Goal: Information Seeking & Learning: Learn about a topic

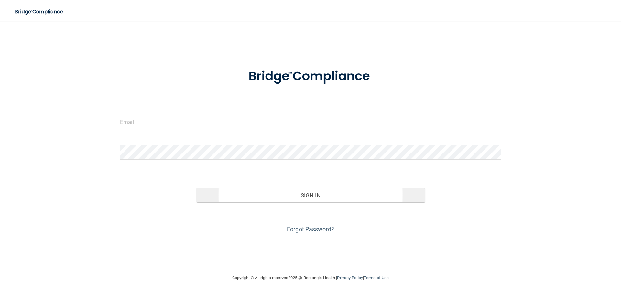
type input "[EMAIL_ADDRESS][DOMAIN_NAME]"
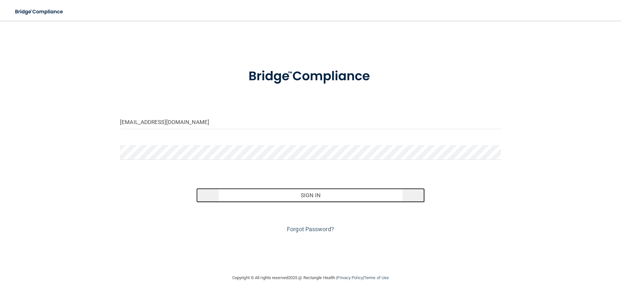
click at [295, 196] on button "Sign In" at bounding box center [310, 195] width 229 height 14
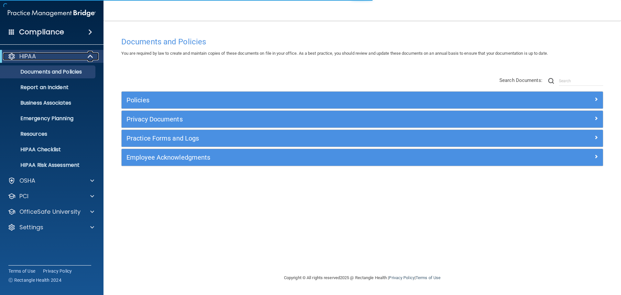
click at [89, 54] on span at bounding box center [90, 56] width 5 height 8
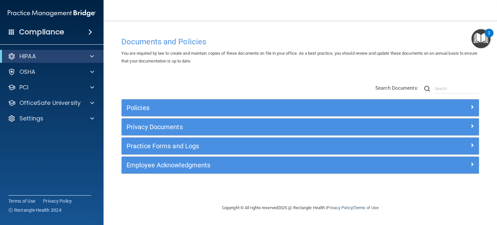
click at [88, 32] on span at bounding box center [90, 32] width 4 height 8
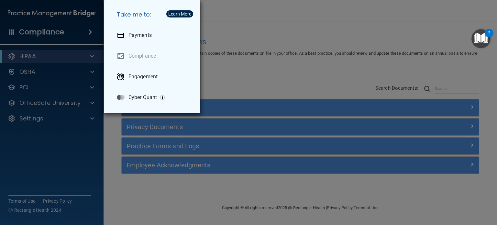
click at [245, 31] on div "Take me to: Payments Compliance Engagement Cyber Quant" at bounding box center [248, 112] width 497 height 225
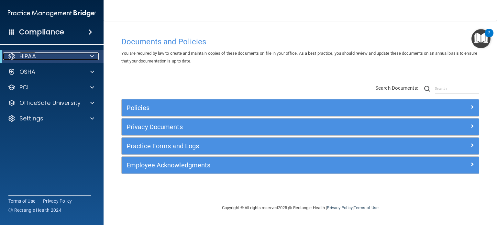
click at [91, 57] on span at bounding box center [92, 56] width 4 height 8
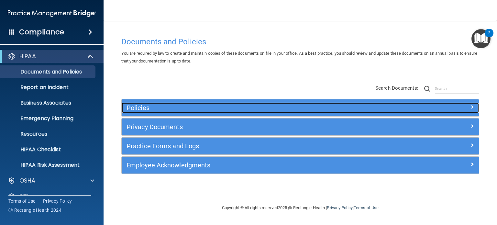
click at [150, 108] on h5 "Policies" at bounding box center [255, 107] width 258 height 7
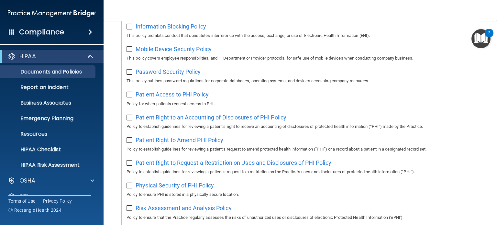
scroll to position [291, 0]
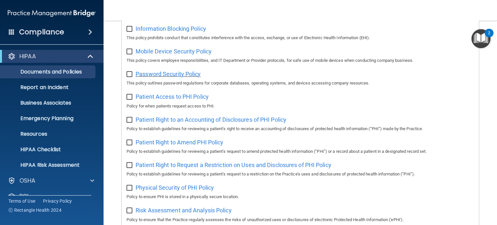
click at [161, 76] on span "Password Security Policy" at bounding box center [168, 74] width 65 height 7
drag, startPoint x: 208, startPoint y: 74, endPoint x: 129, endPoint y: 73, distance: 78.9
click at [129, 73] on div "Password Security Policy This policy outlines password regulations for corporat…" at bounding box center [299, 78] width 347 height 18
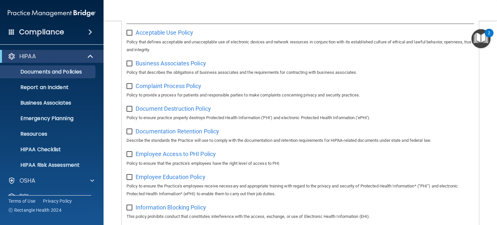
scroll to position [32, 0]
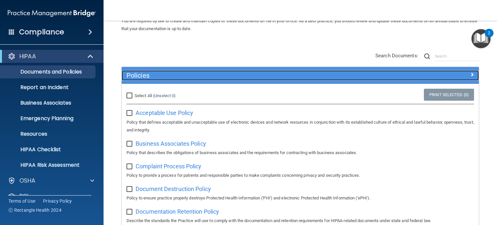
click at [150, 76] on h5 "Policies" at bounding box center [255, 75] width 258 height 7
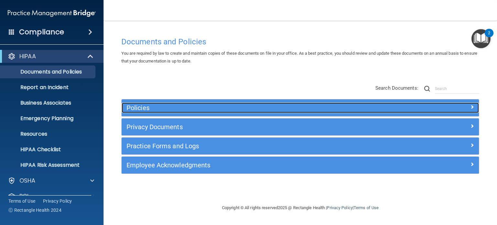
scroll to position [0, 0]
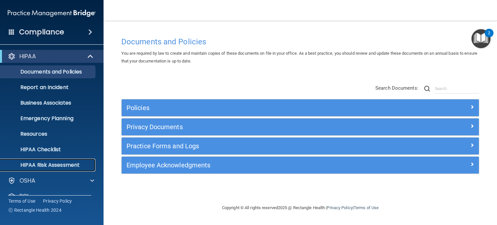
click at [55, 165] on p "HIPAA Risk Assessment" at bounding box center [48, 165] width 88 height 6
